Goal: Task Accomplishment & Management: Manage account settings

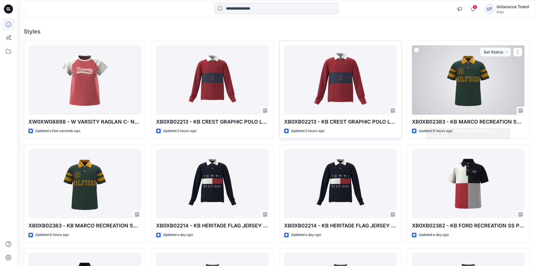
scroll to position [28, 0]
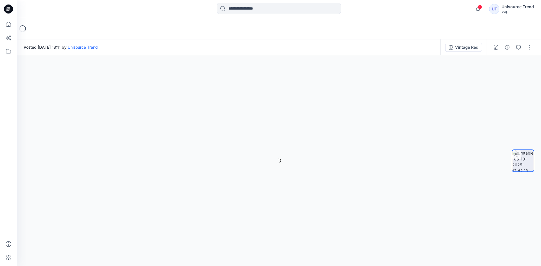
drag, startPoint x: 532, startPoint y: 45, endPoint x: 530, endPoint y: 54, distance: 8.5
click at [532, 46] on button "button" at bounding box center [529, 47] width 9 height 9
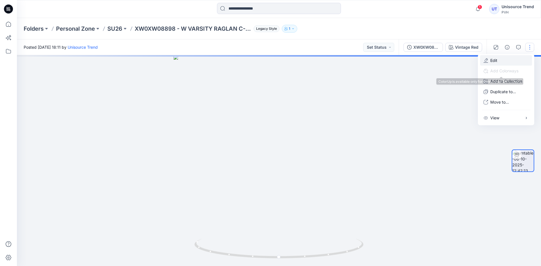
click at [501, 63] on button "Edit" at bounding box center [506, 60] width 52 height 10
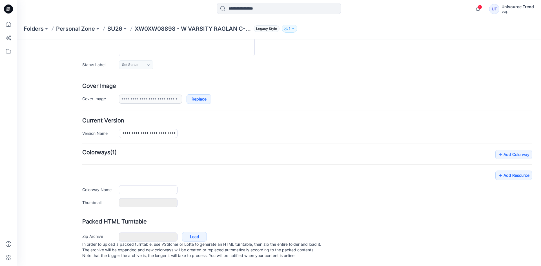
type input "**********"
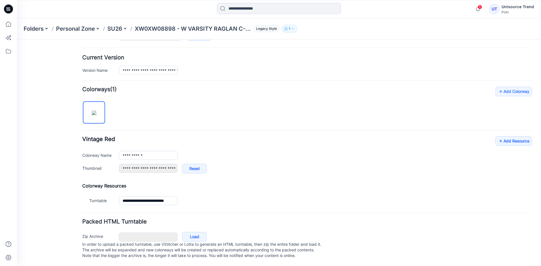
scroll to position [134, 0]
click at [500, 136] on link "Add Resource" at bounding box center [513, 141] width 37 height 10
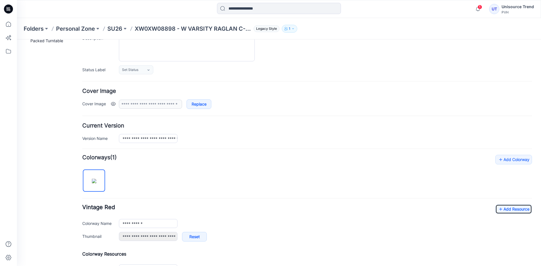
scroll to position [0, 0]
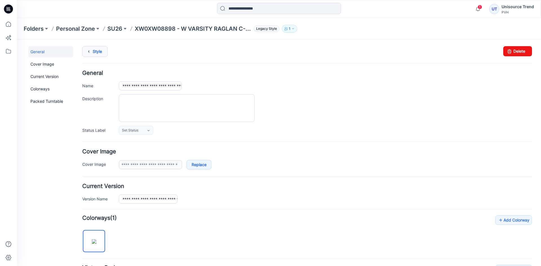
click at [96, 49] on link "Style" at bounding box center [94, 51] width 25 height 11
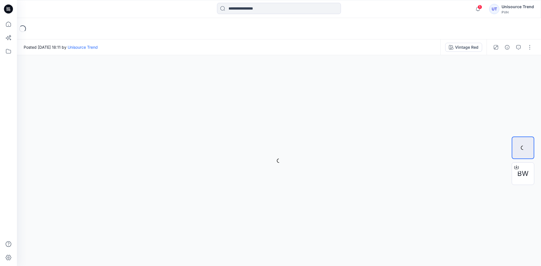
click at [530, 47] on button "button" at bounding box center [529, 47] width 9 height 9
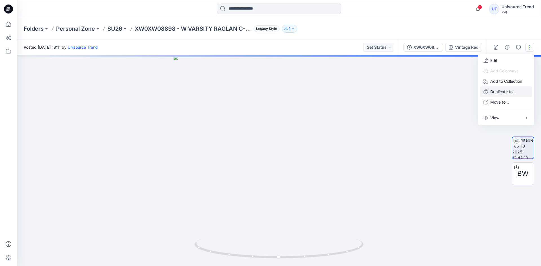
click at [503, 91] on p "Duplicate to..." at bounding box center [503, 92] width 26 height 6
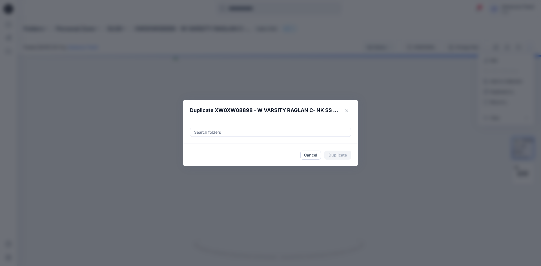
click at [277, 128] on div "Search folders" at bounding box center [270, 132] width 175 height 23
click at [275, 135] on div at bounding box center [270, 132] width 154 height 7
click at [200, 146] on div at bounding box center [198, 146] width 5 height 5
type input "********"
click at [186, 162] on footer "Cancel Duplicate" at bounding box center [270, 155] width 175 height 23
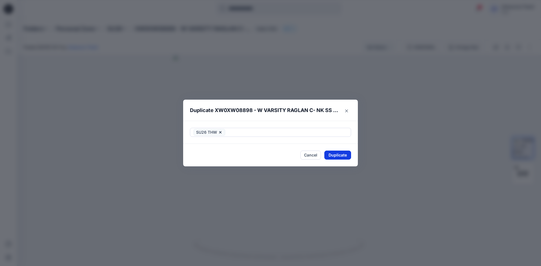
click at [333, 156] on button "Duplicate" at bounding box center [337, 155] width 27 height 9
click at [333, 155] on button "Close" at bounding box center [342, 155] width 18 height 9
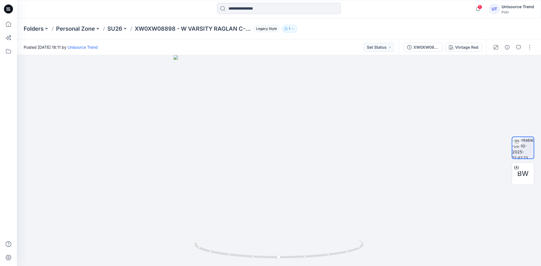
click at [12, 7] on icon at bounding box center [8, 9] width 9 height 9
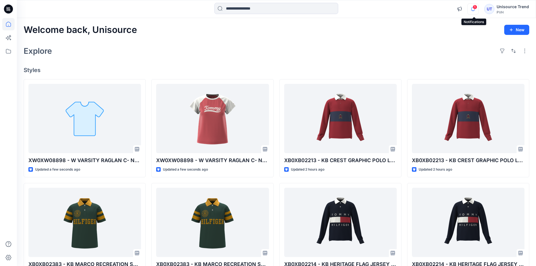
click at [472, 7] on icon "button" at bounding box center [473, 8] width 11 height 11
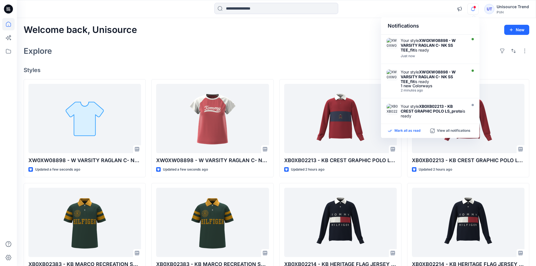
click at [411, 129] on p "Mark all as read" at bounding box center [408, 130] width 26 height 5
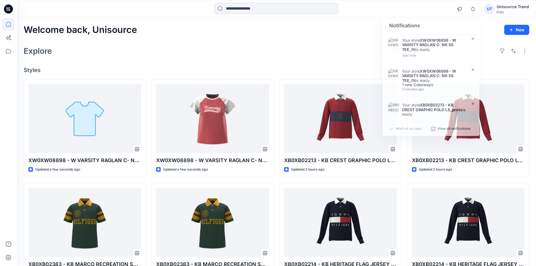
click at [305, 45] on div "Explore" at bounding box center [277, 51] width 506 height 14
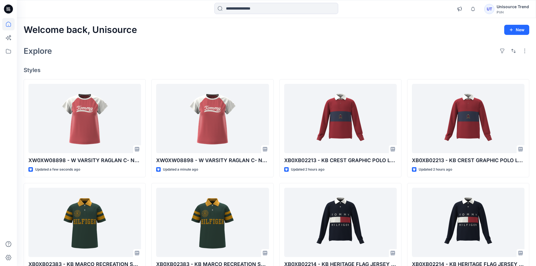
drag, startPoint x: 170, startPoint y: 46, endPoint x: 212, endPoint y: 53, distance: 42.5
click at [170, 46] on div "Explore" at bounding box center [277, 51] width 506 height 14
